Goal: Task Accomplishment & Management: Use online tool/utility

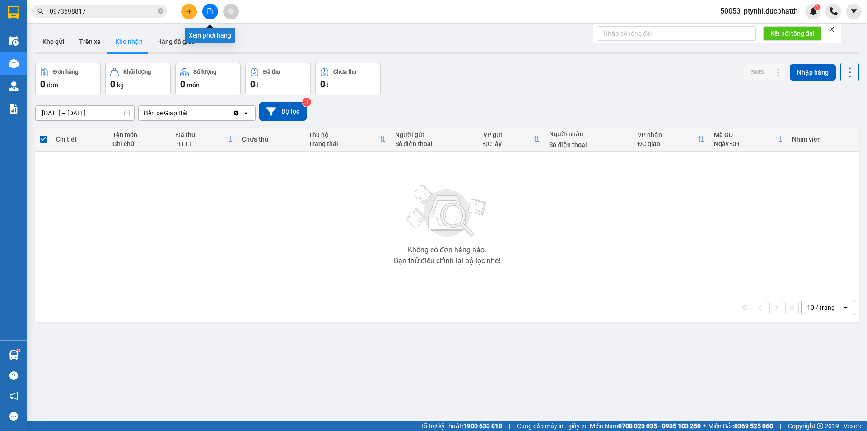
click at [210, 17] on button at bounding box center [210, 12] width 16 height 16
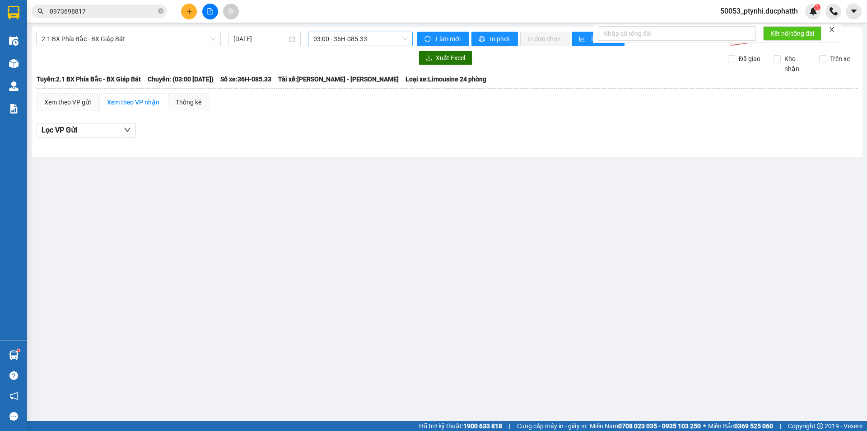
click at [346, 40] on span "03:00 - 36H-085.33" at bounding box center [361, 39] width 94 height 14
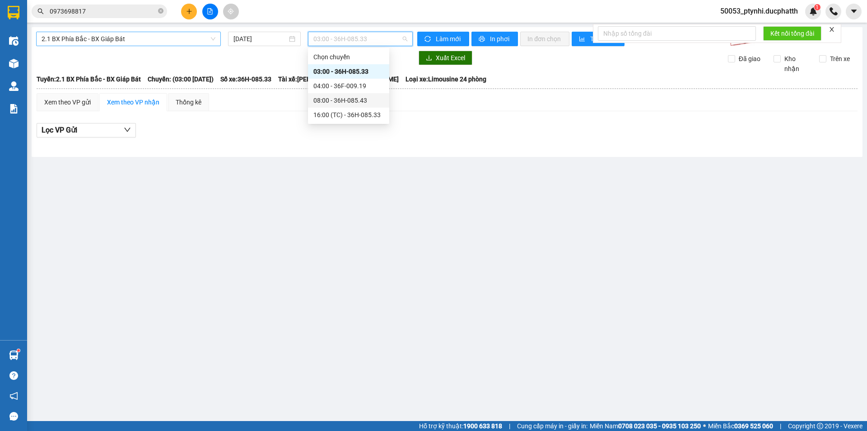
click at [141, 35] on span "2.1 BX Phía Bắc - BX Giáp Bát" at bounding box center [129, 39] width 174 height 14
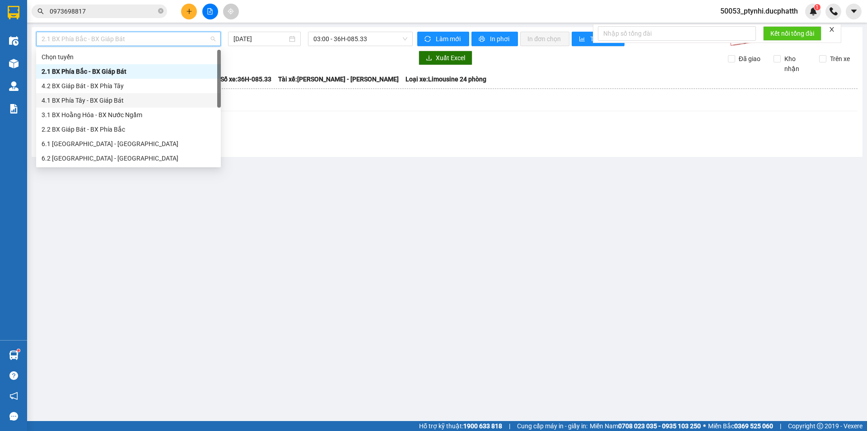
drag, startPoint x: 105, startPoint y: 84, endPoint x: 105, endPoint y: 96, distance: 12.2
click at [105, 96] on div "Chọn tuyến 2.1 BX Phía Bắc - BX Giáp Bát 4.2 BX Giáp Bát - BX Phía Tây 4.1 BX P…" at bounding box center [128, 122] width 185 height 145
click at [109, 129] on div "2.2 BX Giáp Bát - BX Phía Bắc" at bounding box center [129, 129] width 174 height 10
type input "12/08/2025"
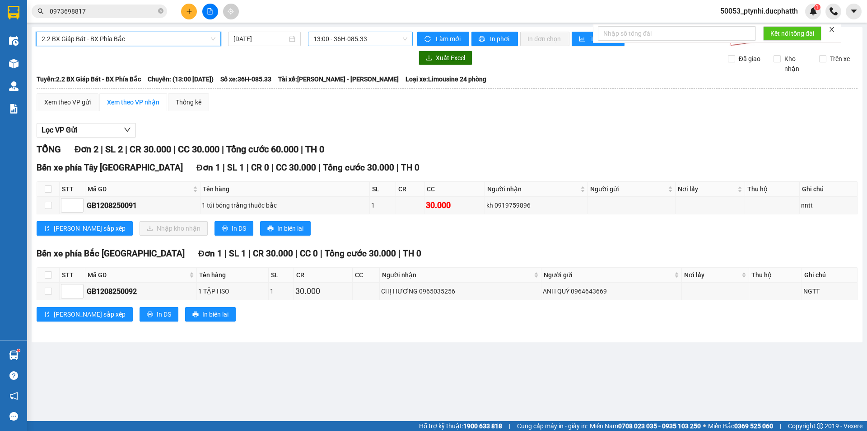
click at [361, 39] on span "13:00 - 36H-085.33" at bounding box center [361, 39] width 94 height 14
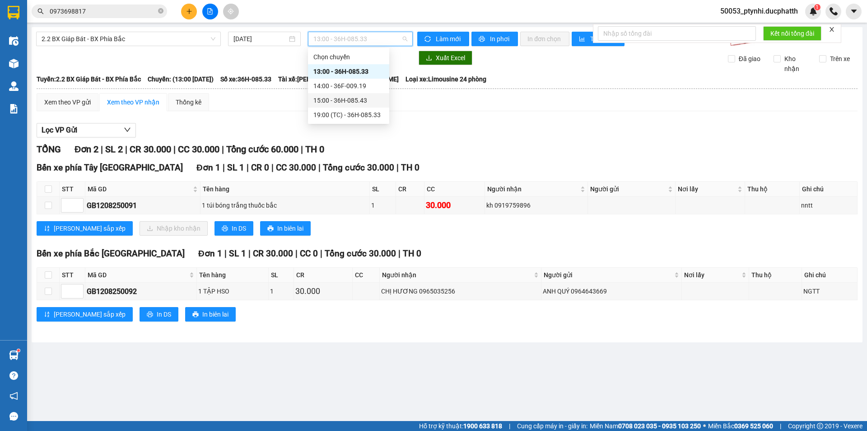
click at [344, 103] on div "15:00 - 36H-085.43" at bounding box center [349, 100] width 70 height 10
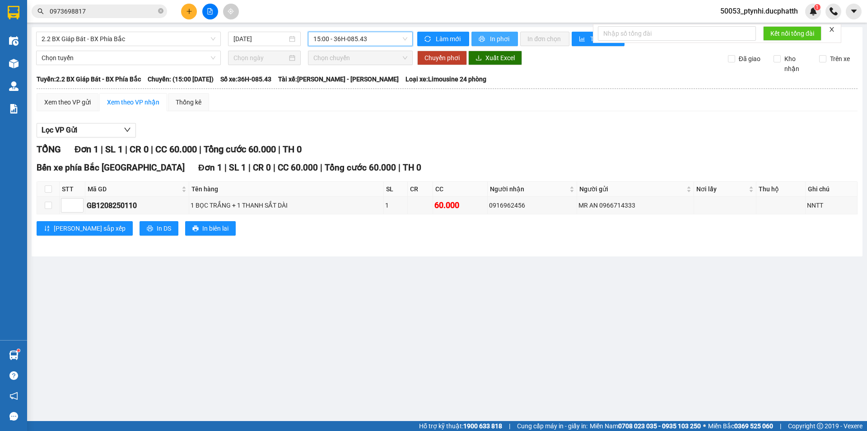
click at [502, 33] on button "In phơi" at bounding box center [495, 39] width 47 height 14
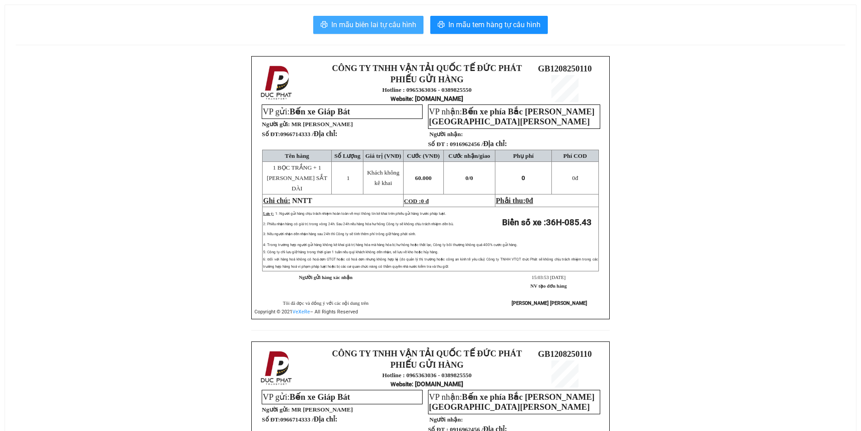
click at [374, 27] on span "In mẫu biên lai tự cấu hình" at bounding box center [373, 24] width 85 height 11
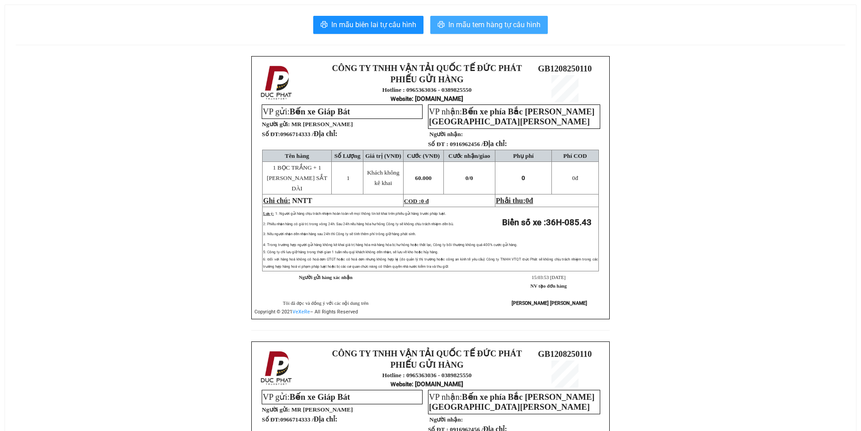
click at [507, 26] on span "In mẫu tem hàng tự cấu hình" at bounding box center [494, 24] width 92 height 11
click at [464, 25] on span "In mẫu tem hàng tự cấu hình" at bounding box center [494, 24] width 92 height 11
click at [520, 28] on span "In mẫu tem hàng tự cấu hình" at bounding box center [494, 24] width 92 height 11
click at [529, 26] on span "In mẫu tem hàng tự cấu hình" at bounding box center [494, 24] width 92 height 11
click at [499, 26] on span "In mẫu tem hàng tự cấu hình" at bounding box center [494, 24] width 92 height 11
